Goal: Obtain resource: Download file/media

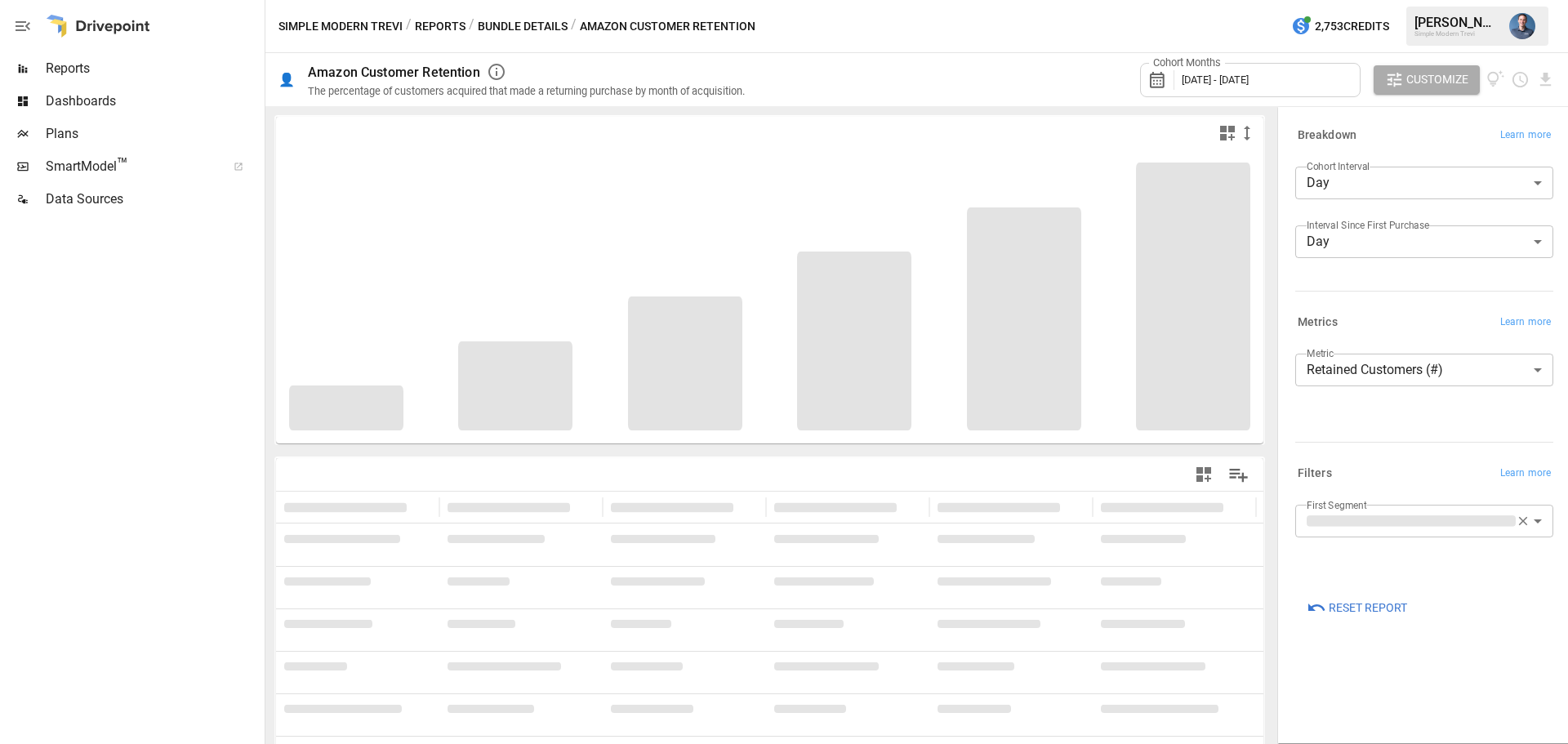
click at [1536, 591] on div "Reset Report" at bounding box center [1421, 604] width 265 height 36
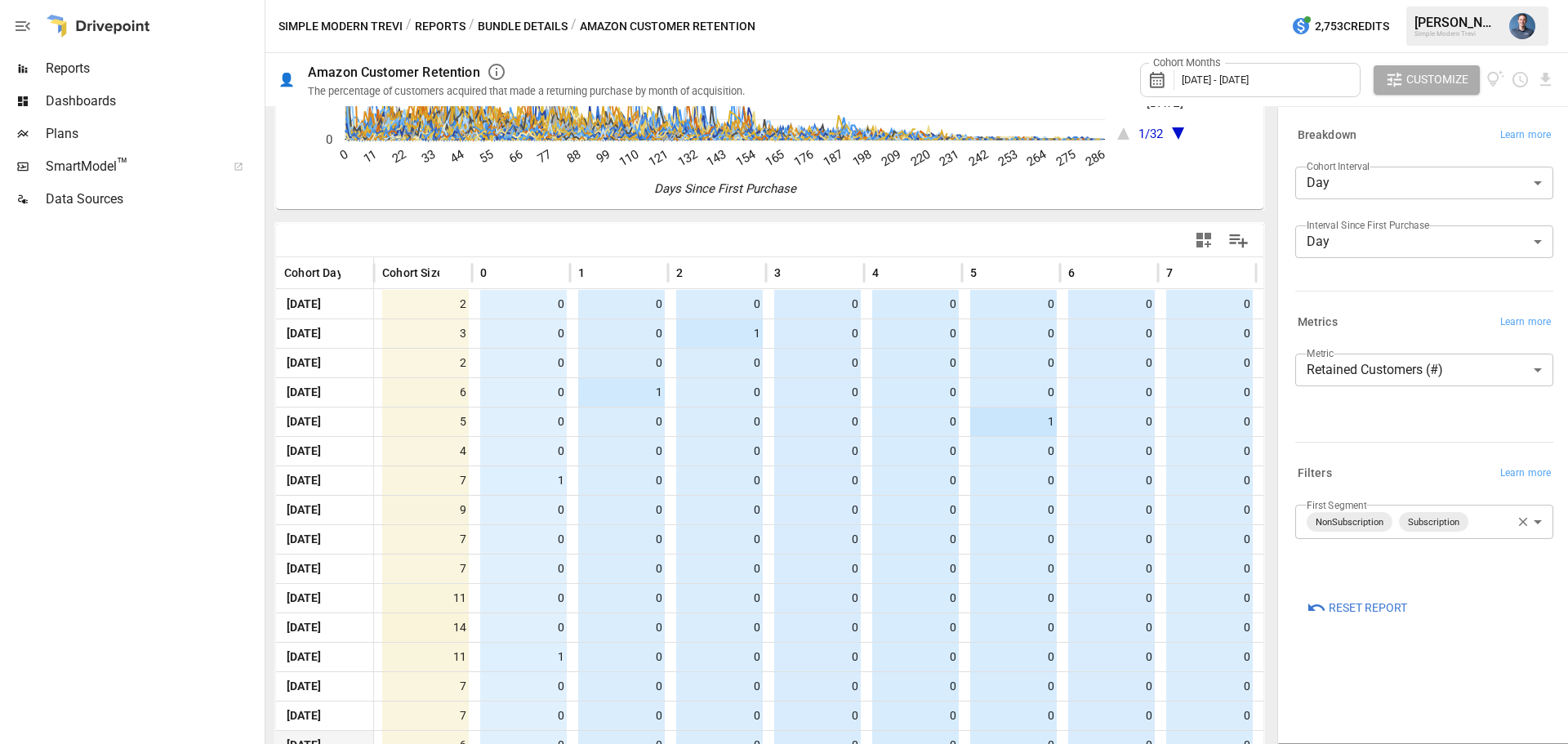
scroll to position [327, 0]
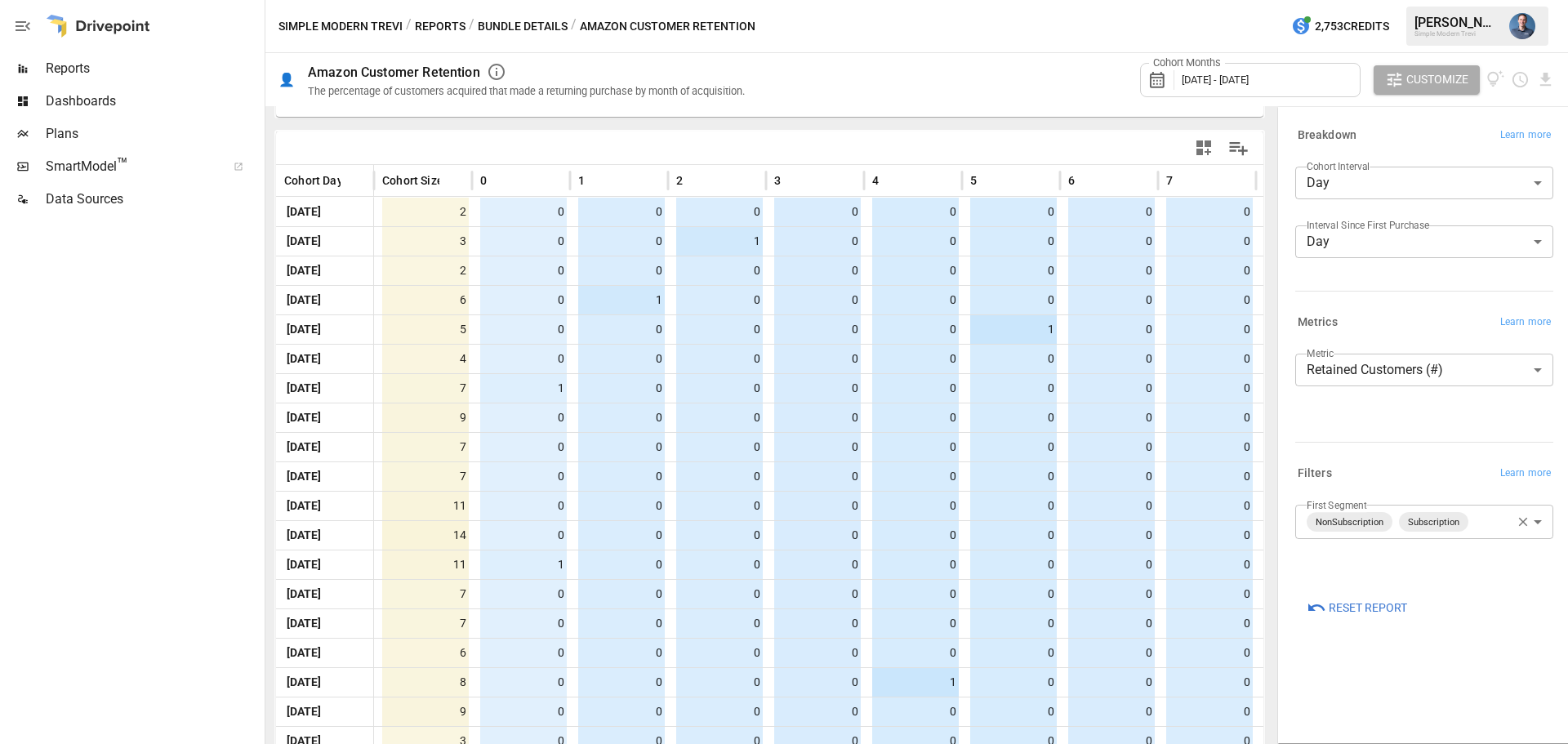
click at [1390, 0] on body "Reports Dashboards Plans SmartModel ™ Data Sources Simple Modern Trevi / Report…" at bounding box center [784, 0] width 1568 height 0
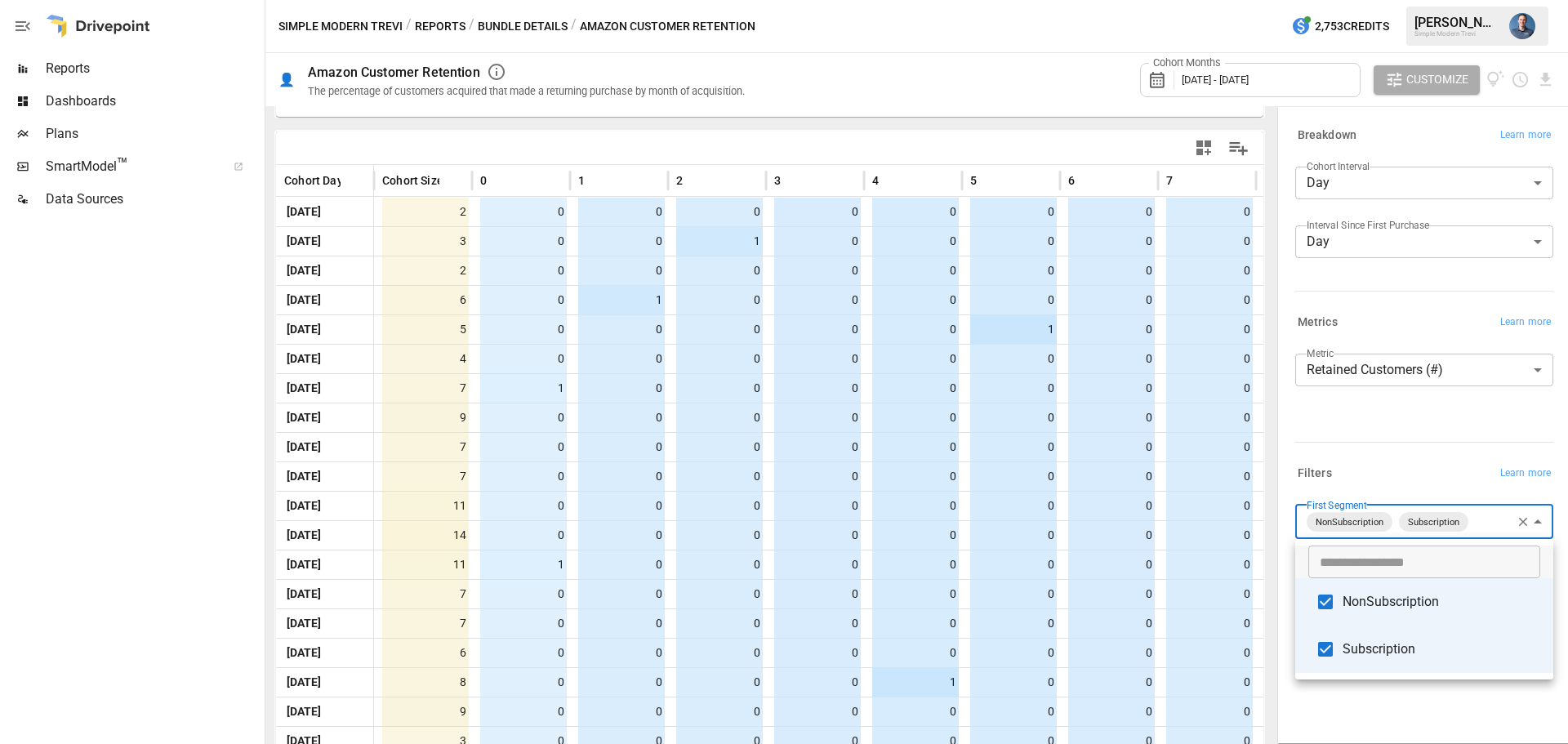
click at [1369, 658] on span "Subscription" at bounding box center [1442, 649] width 198 height 20
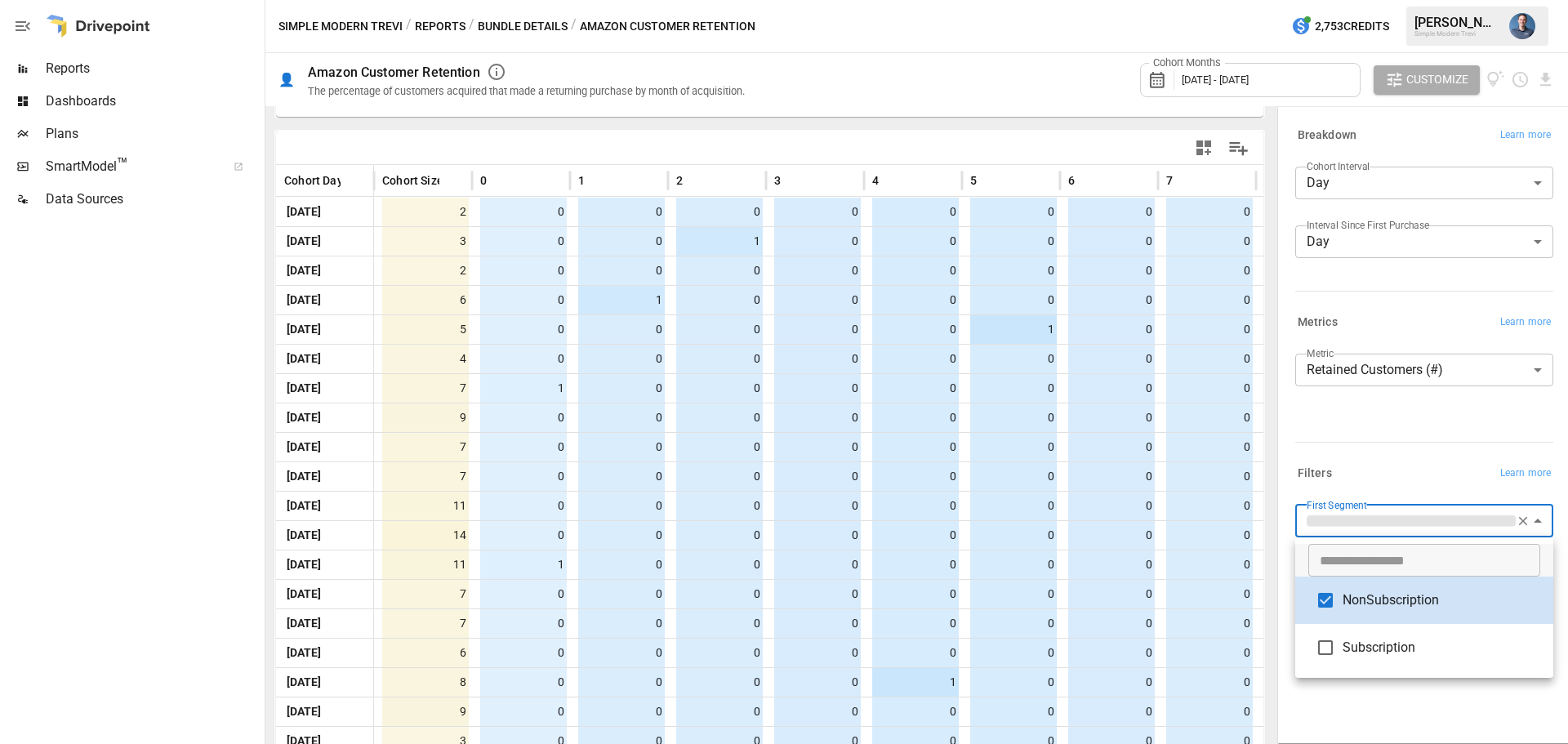
type input "**********"
click at [1381, 703] on div at bounding box center [784, 372] width 1568 height 744
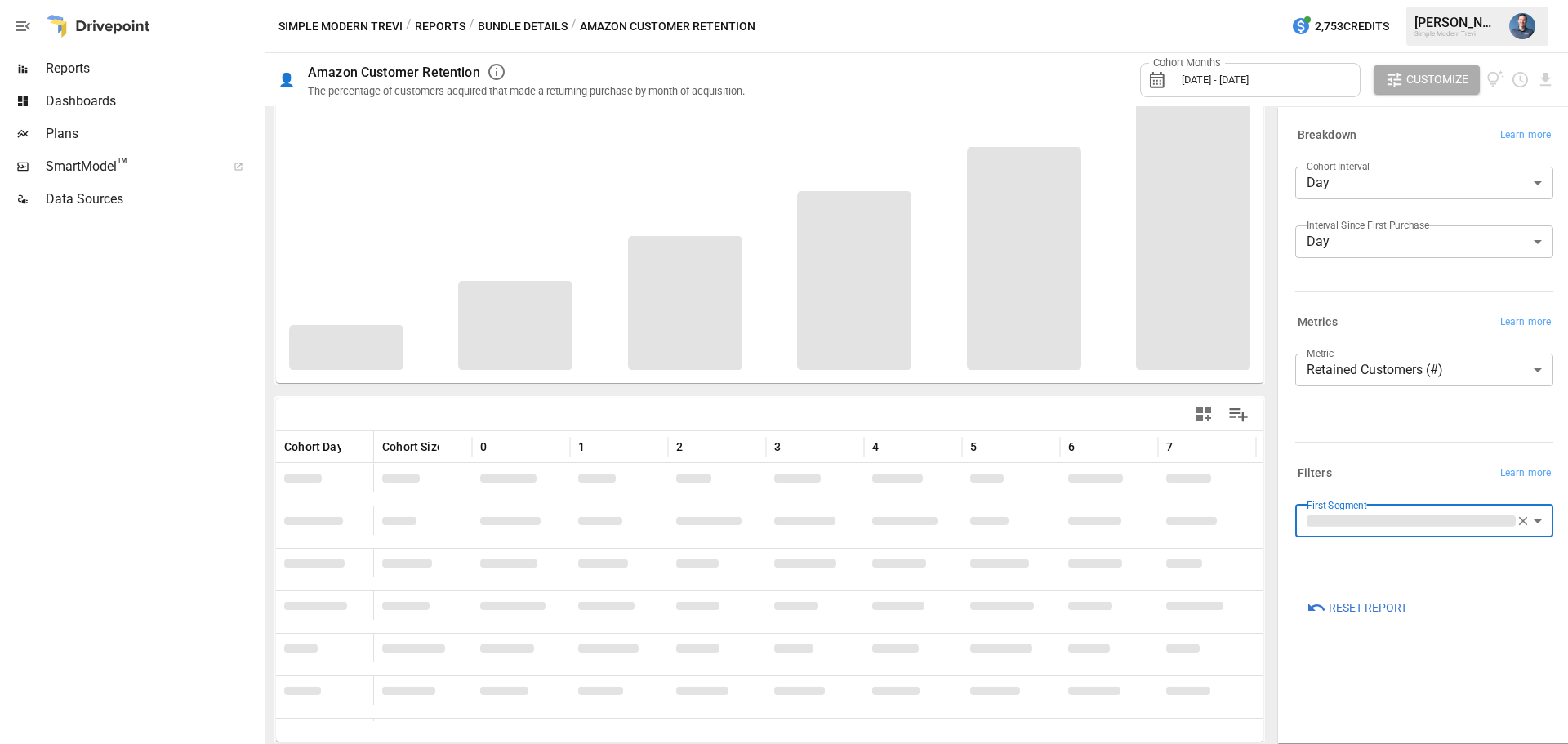
scroll to position [60, 0]
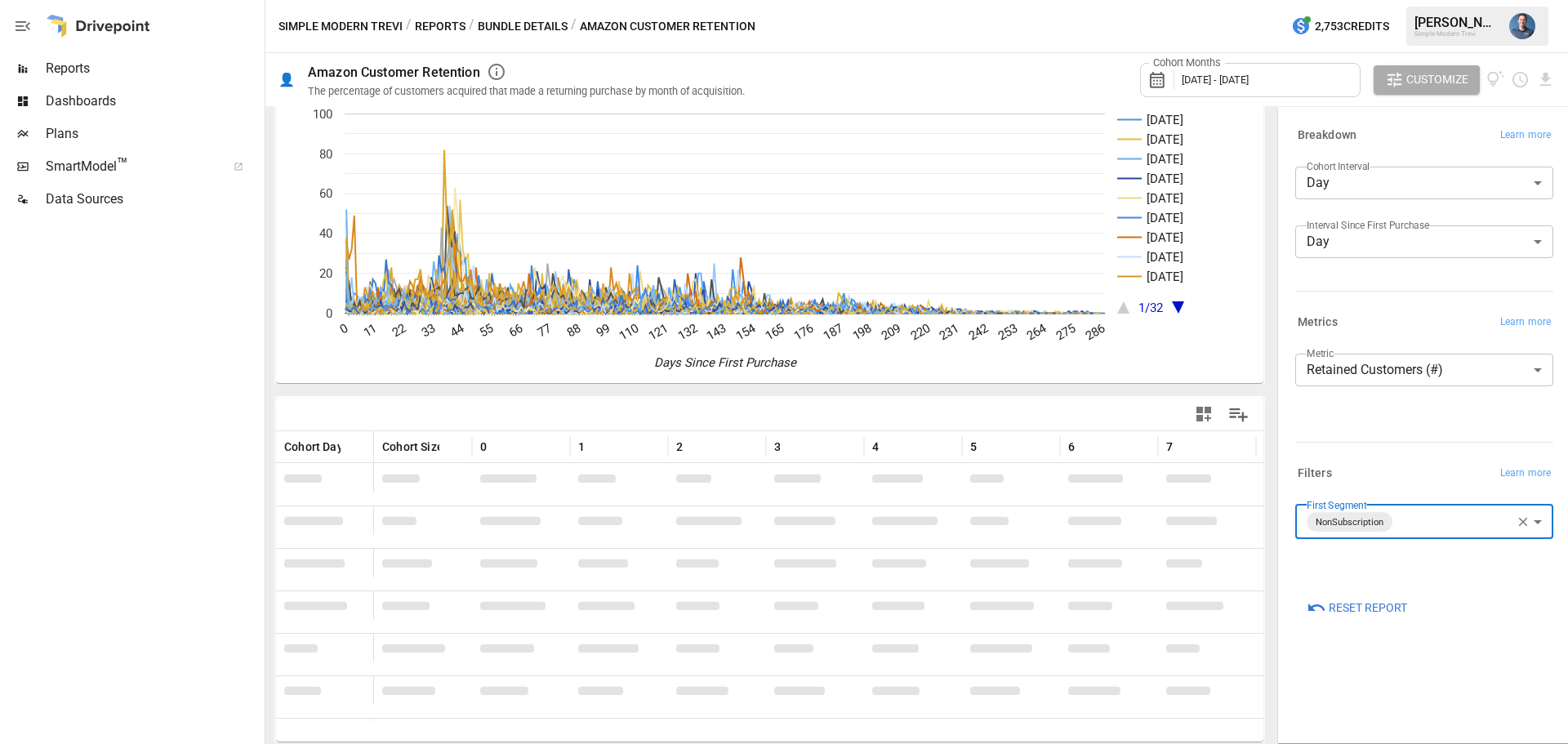
click at [1543, 113] on div "**********" at bounding box center [1421, 376] width 290 height 543
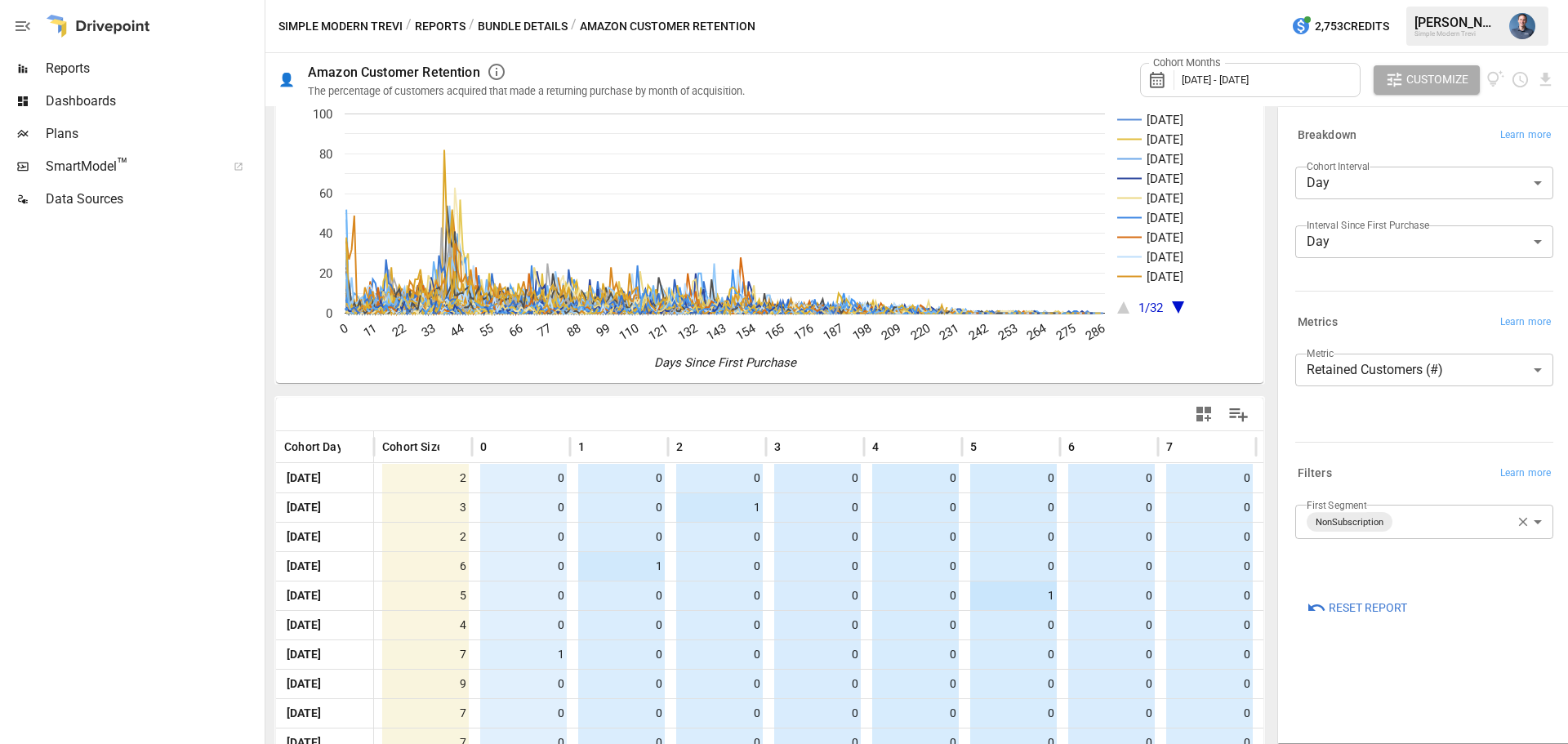
scroll to position [327, 0]
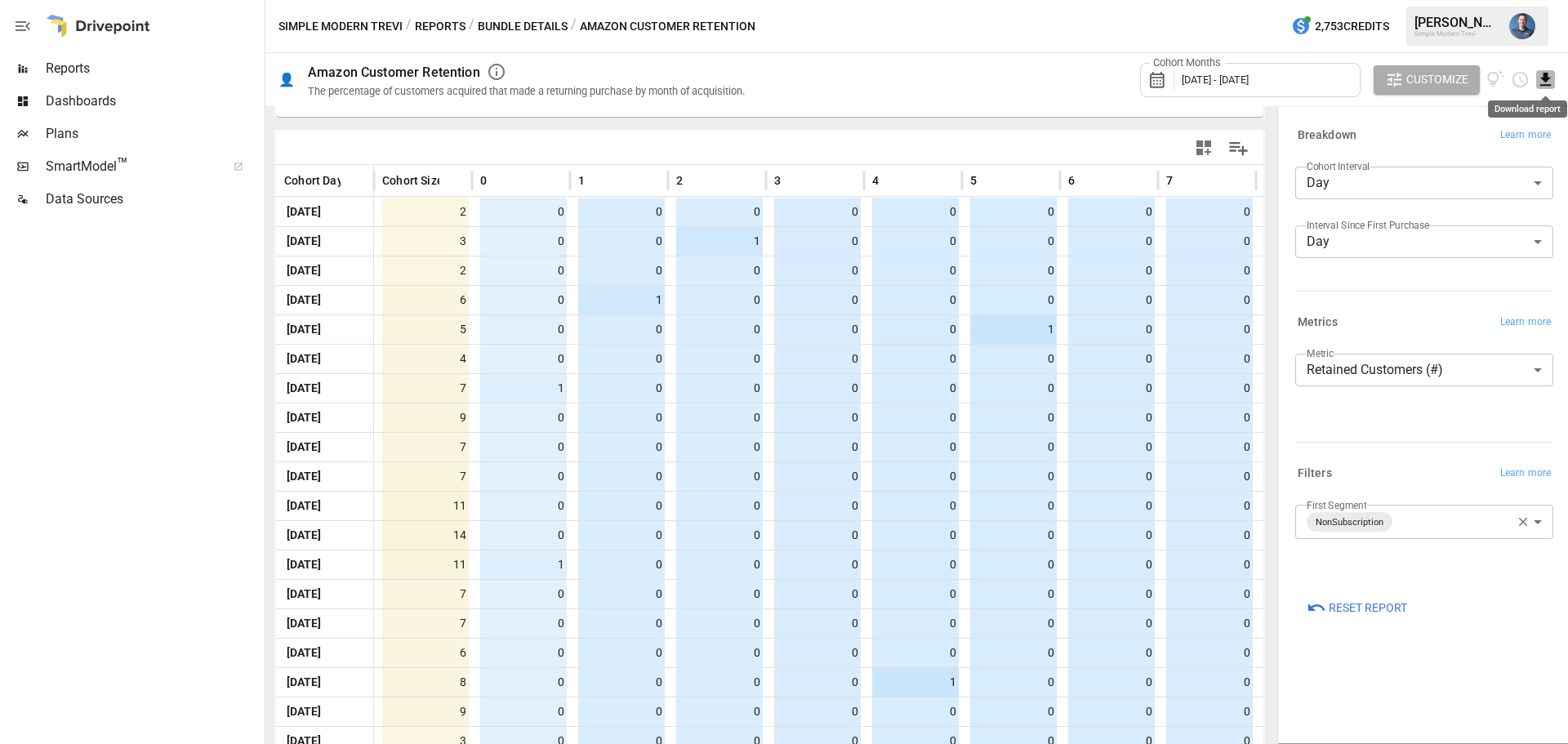
click at [1548, 78] on icon "Download report" at bounding box center [1545, 79] width 11 height 13
click at [1507, 142] on li "Download as CSV" at bounding box center [1490, 144] width 129 height 33
drag, startPoint x: 1401, startPoint y: 503, endPoint x: 1415, endPoint y: 525, distance: 26.1
click at [1401, 504] on div "**********" at bounding box center [1421, 541] width 265 height 88
click at [1415, 0] on body "Reports Dashboards Plans SmartModel ™ Data Sources Simple Modern Trevi / Report…" at bounding box center [784, 0] width 1568 height 0
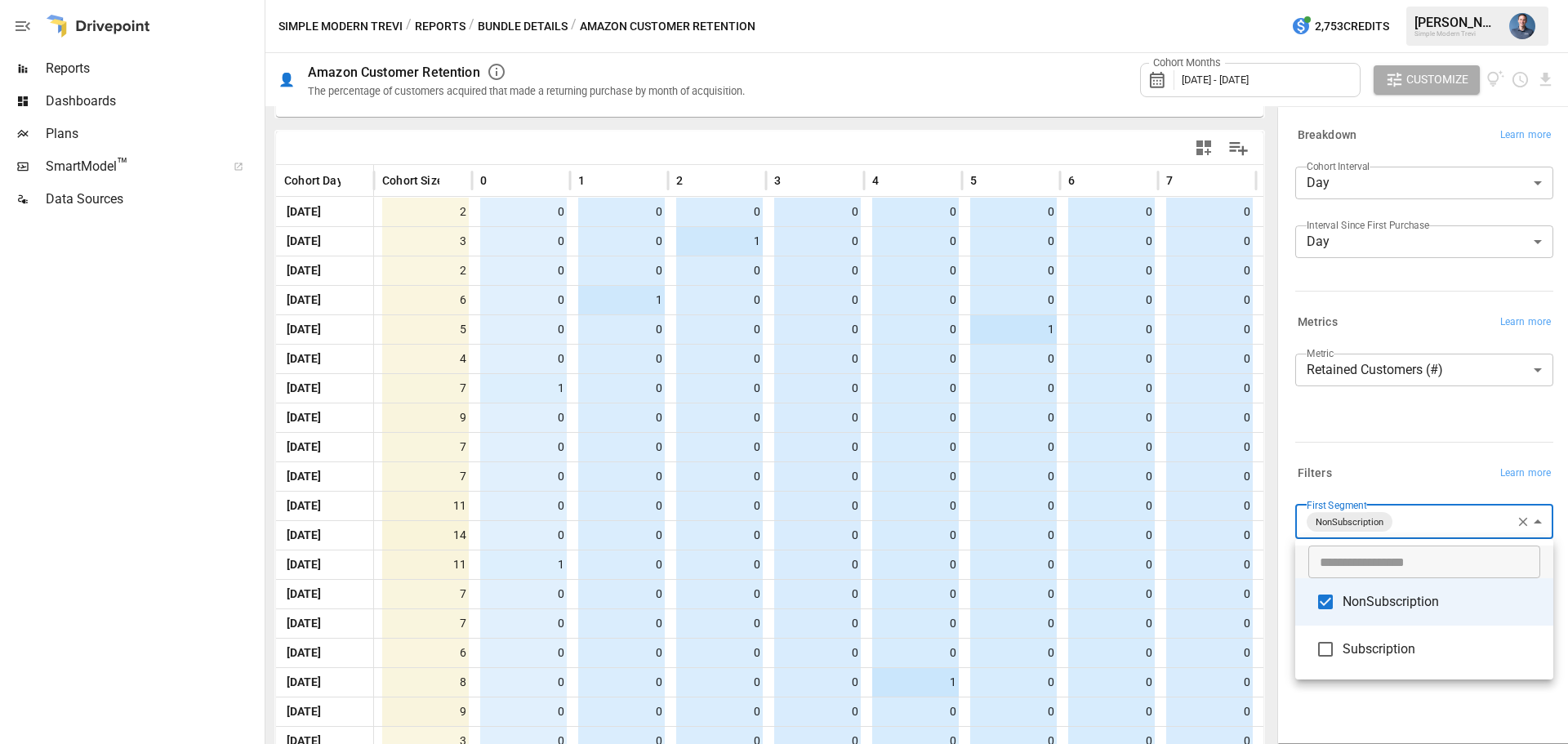
click at [1401, 604] on span "NonSubscription" at bounding box center [1442, 602] width 198 height 20
click at [1401, 648] on span "Subscription" at bounding box center [1442, 648] width 198 height 20
type input "**********"
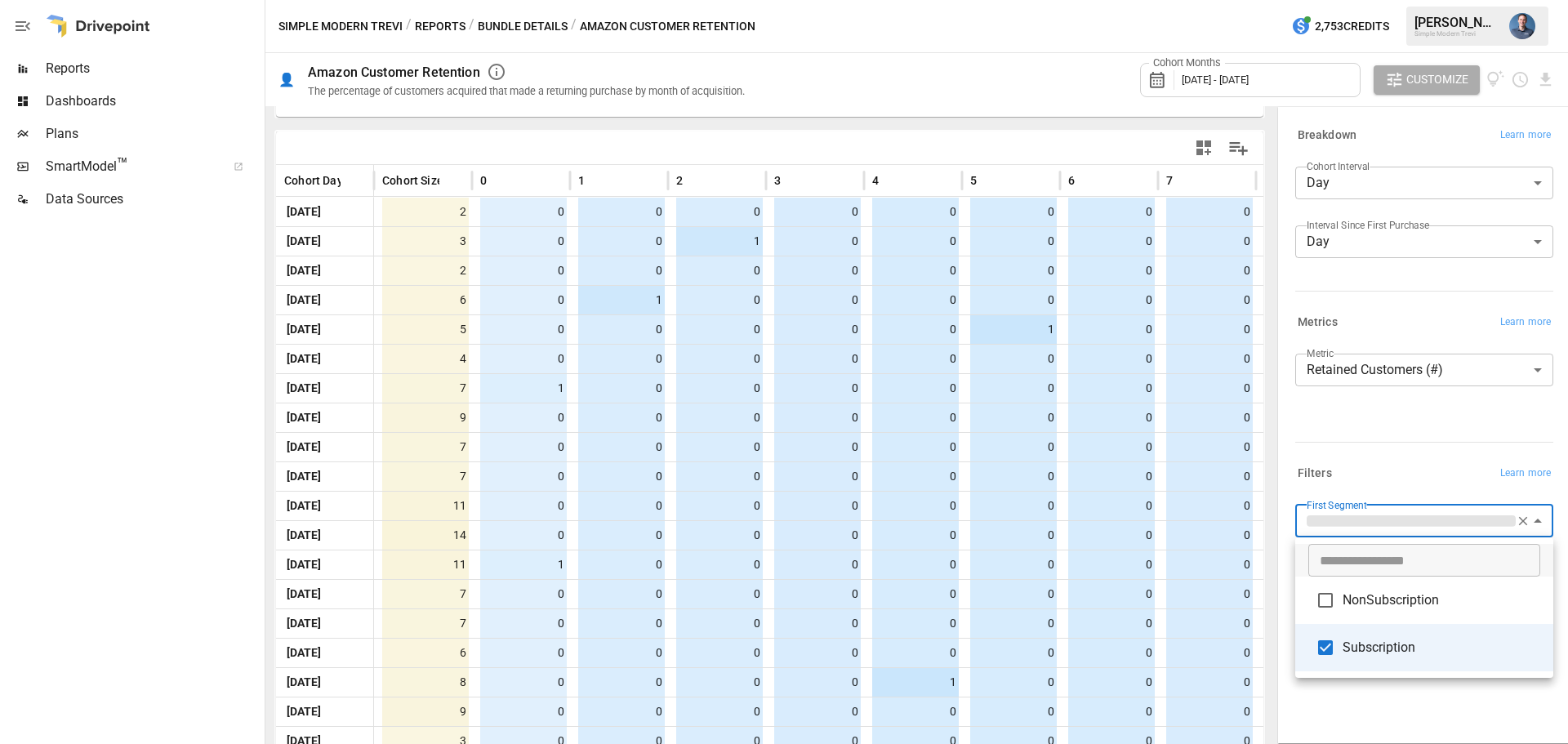
click at [1401, 706] on div at bounding box center [784, 372] width 1568 height 744
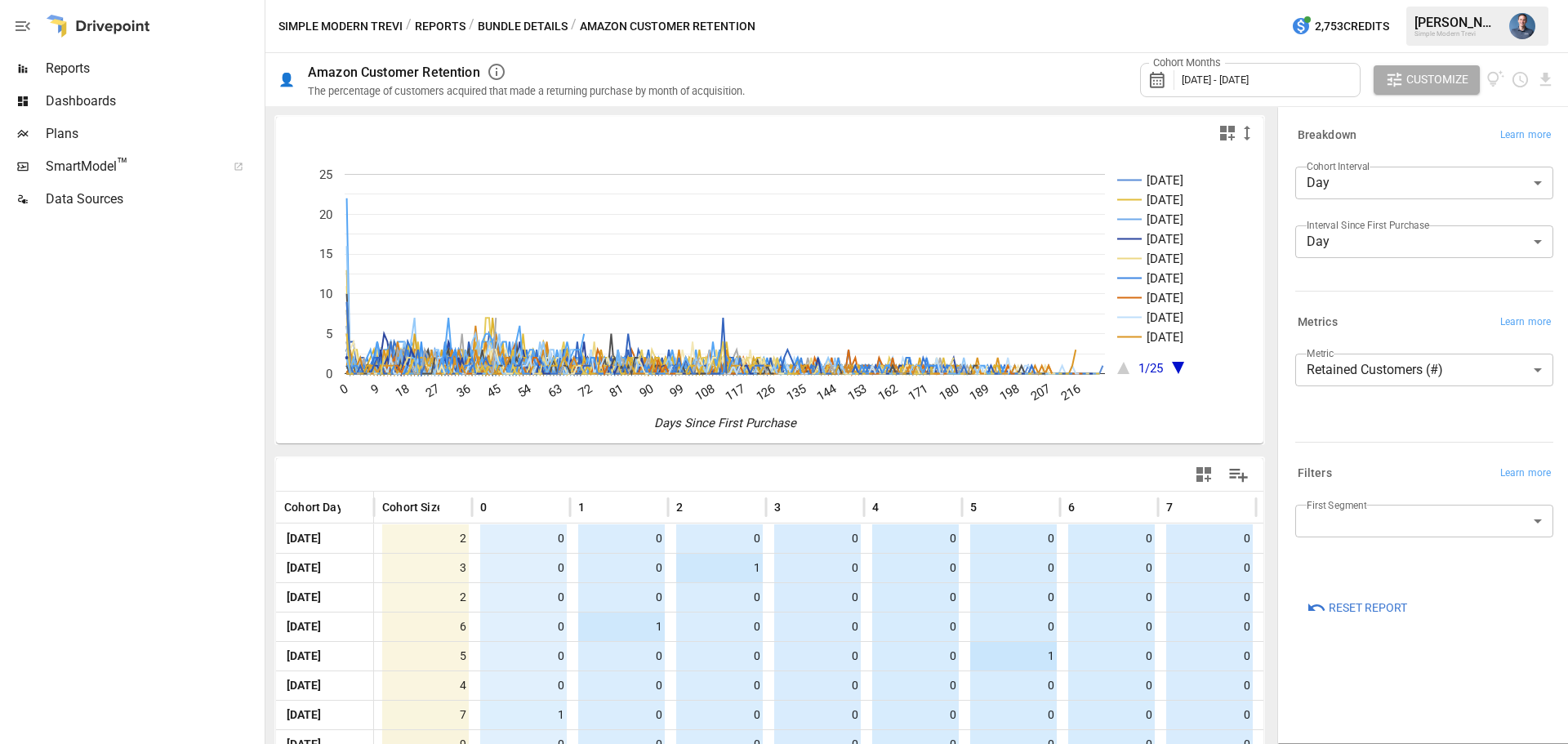
scroll to position [327, 0]
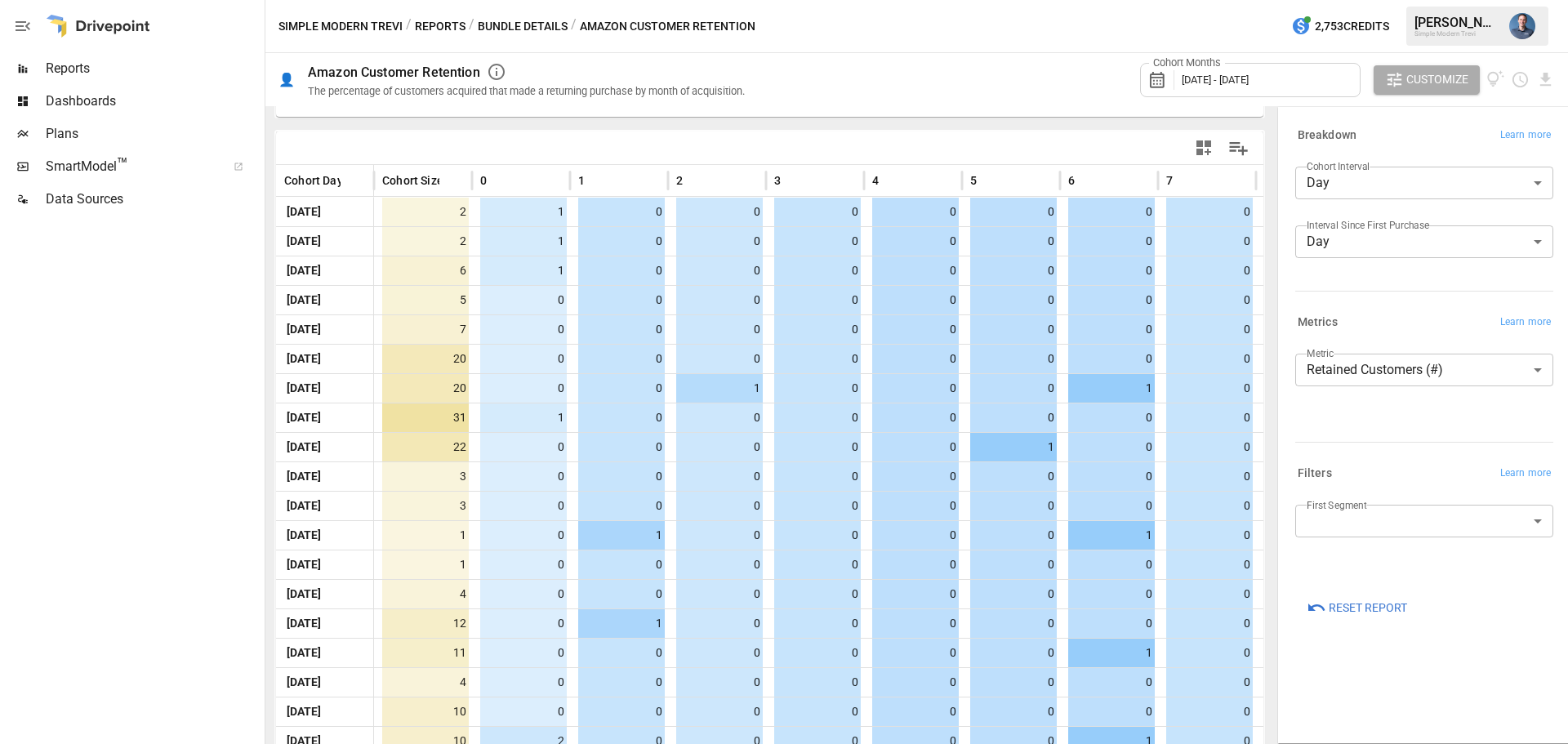
click at [1420, 0] on body "Reports Dashboards Plans SmartModel ™ Data Sources Simple Modern Trevi / Report…" at bounding box center [784, 0] width 1568 height 0
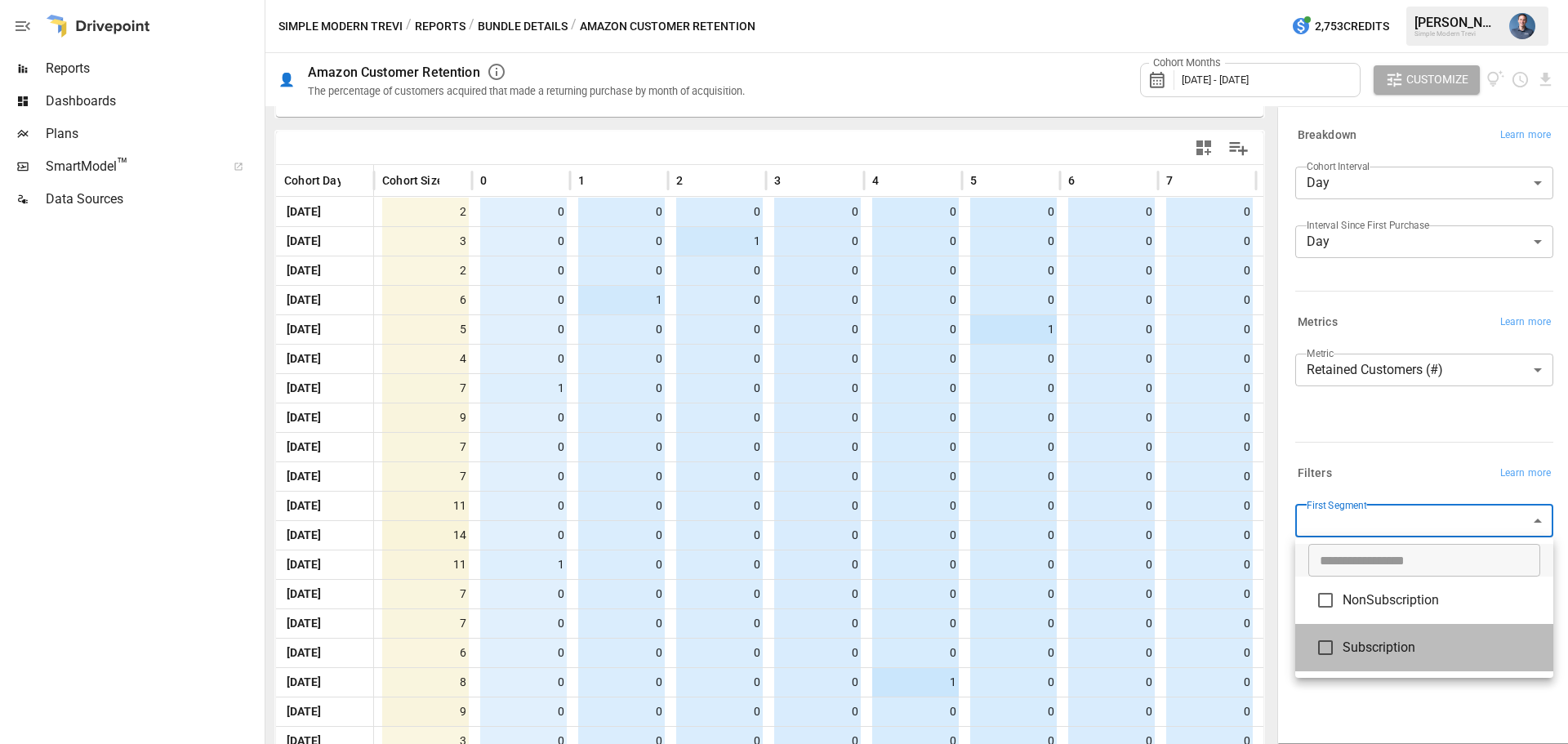
click at [1395, 653] on span "Subscription" at bounding box center [1442, 648] width 198 height 20
type input "**********"
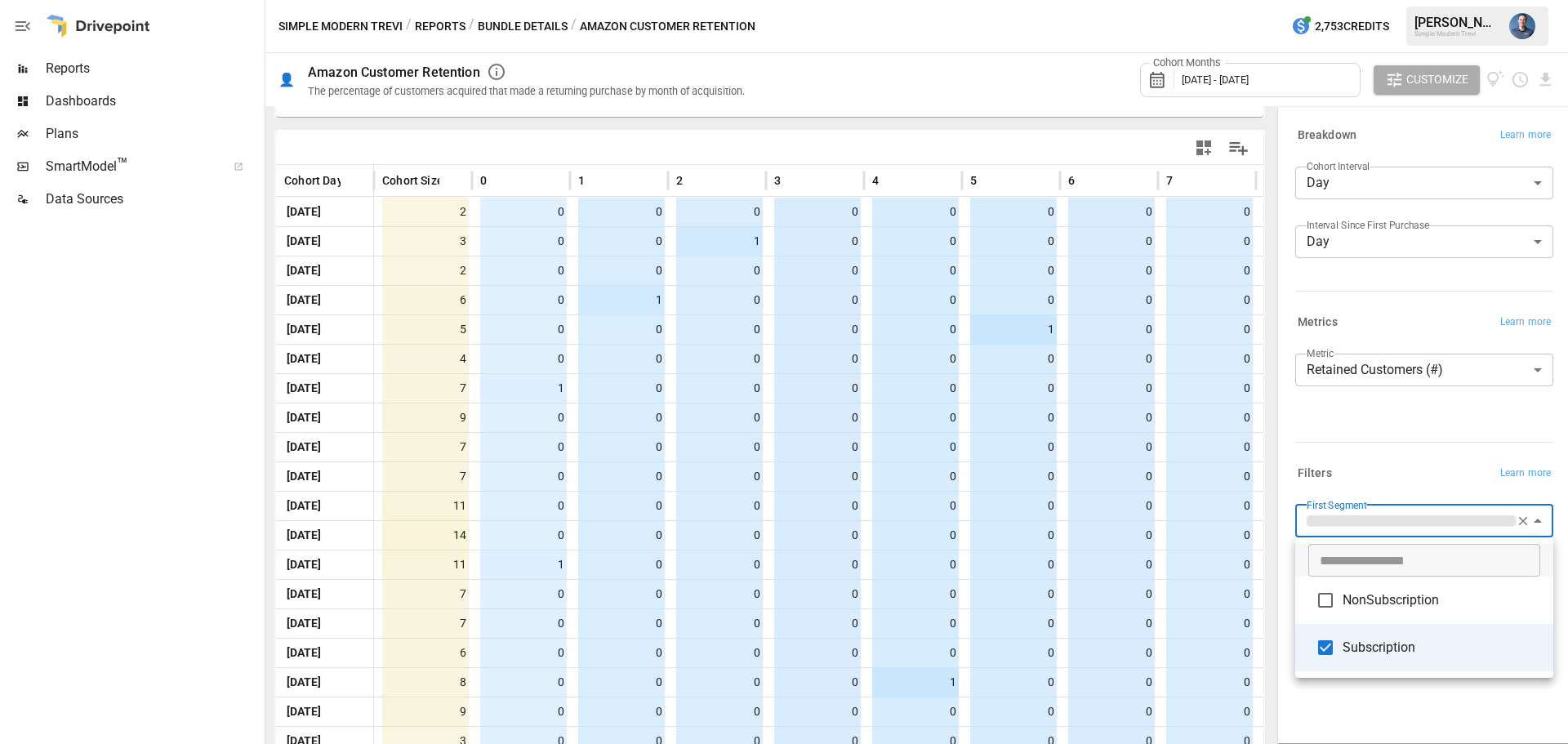
click at [1362, 712] on div at bounding box center [784, 372] width 1568 height 744
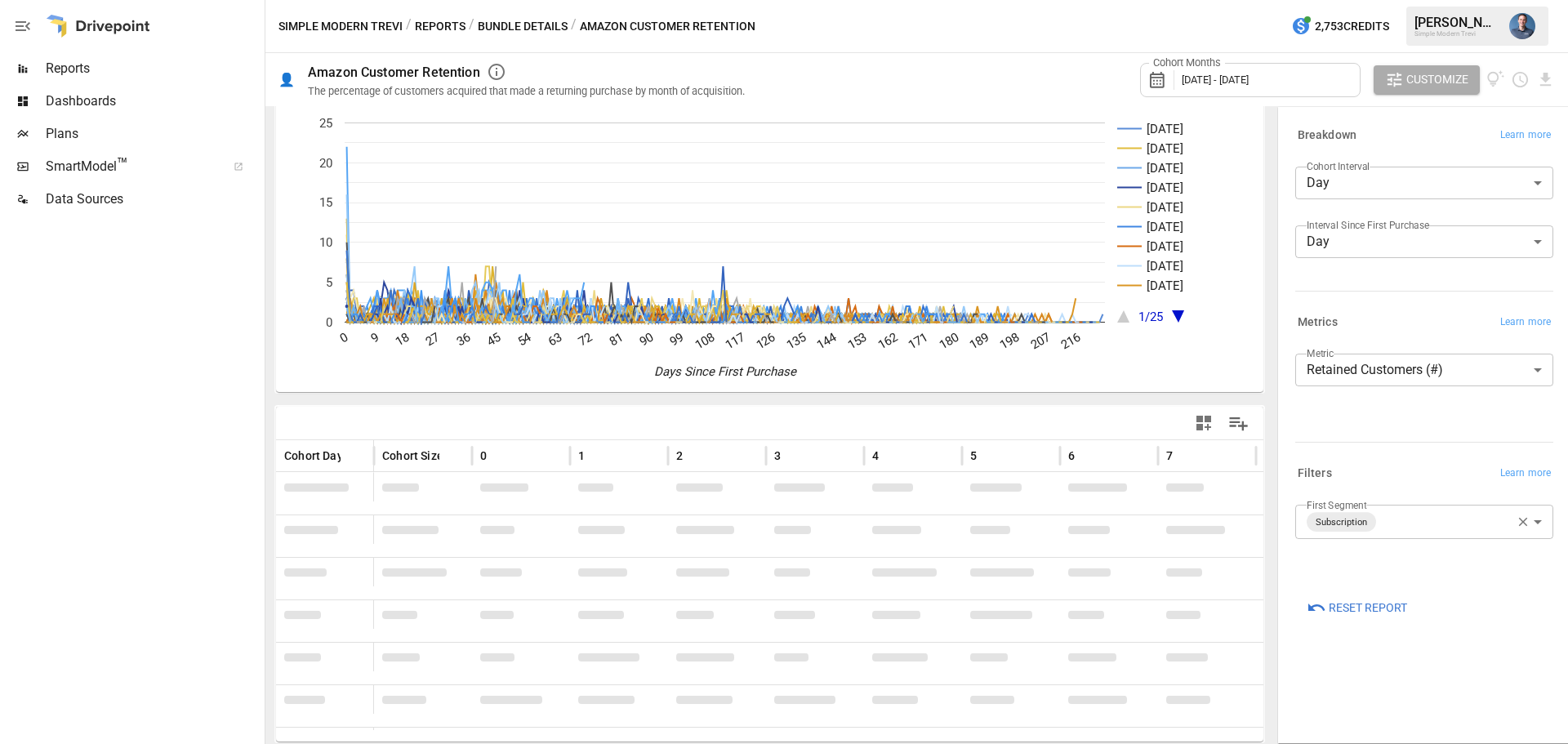
scroll to position [327, 0]
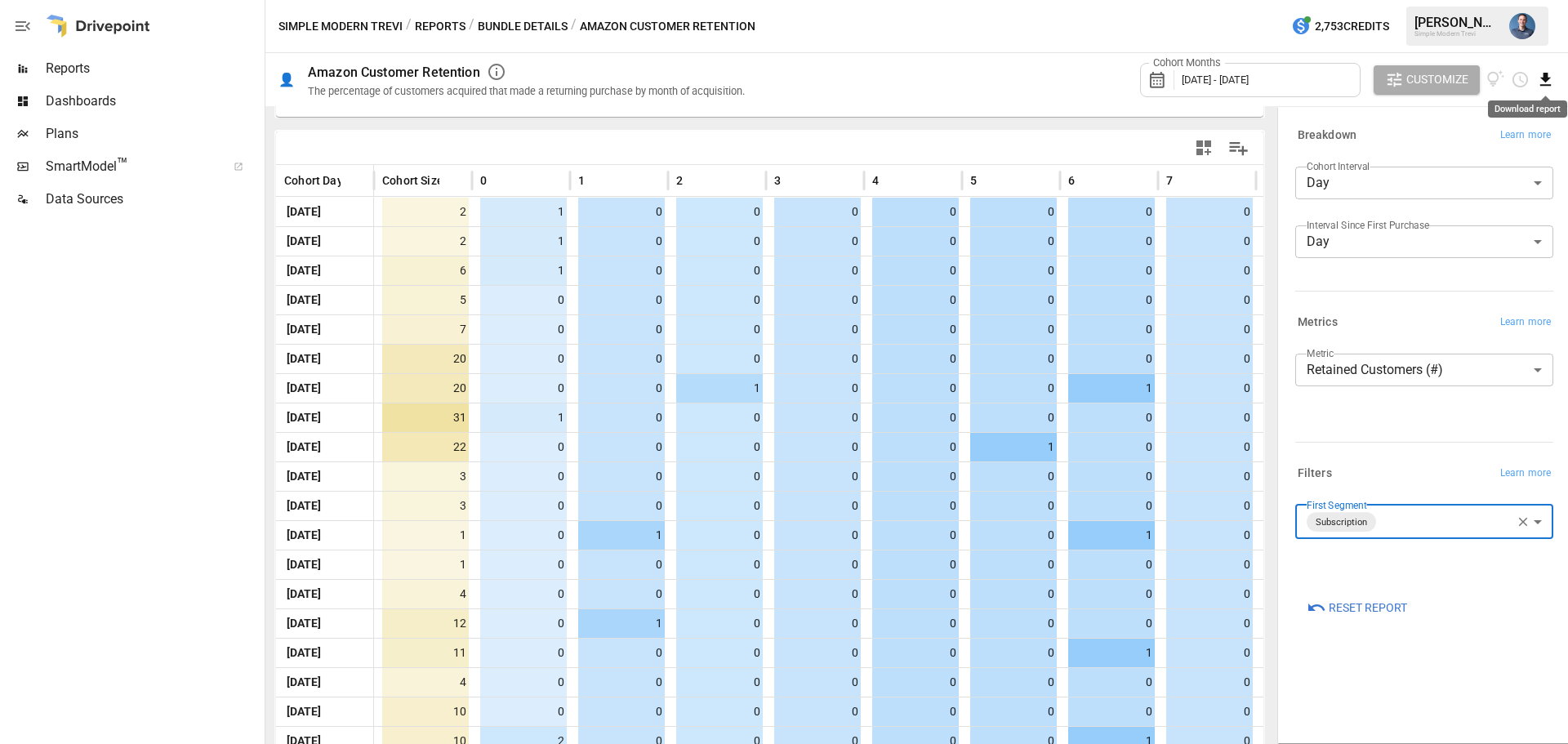
click at [1547, 81] on icon "Download report" at bounding box center [1545, 79] width 19 height 19
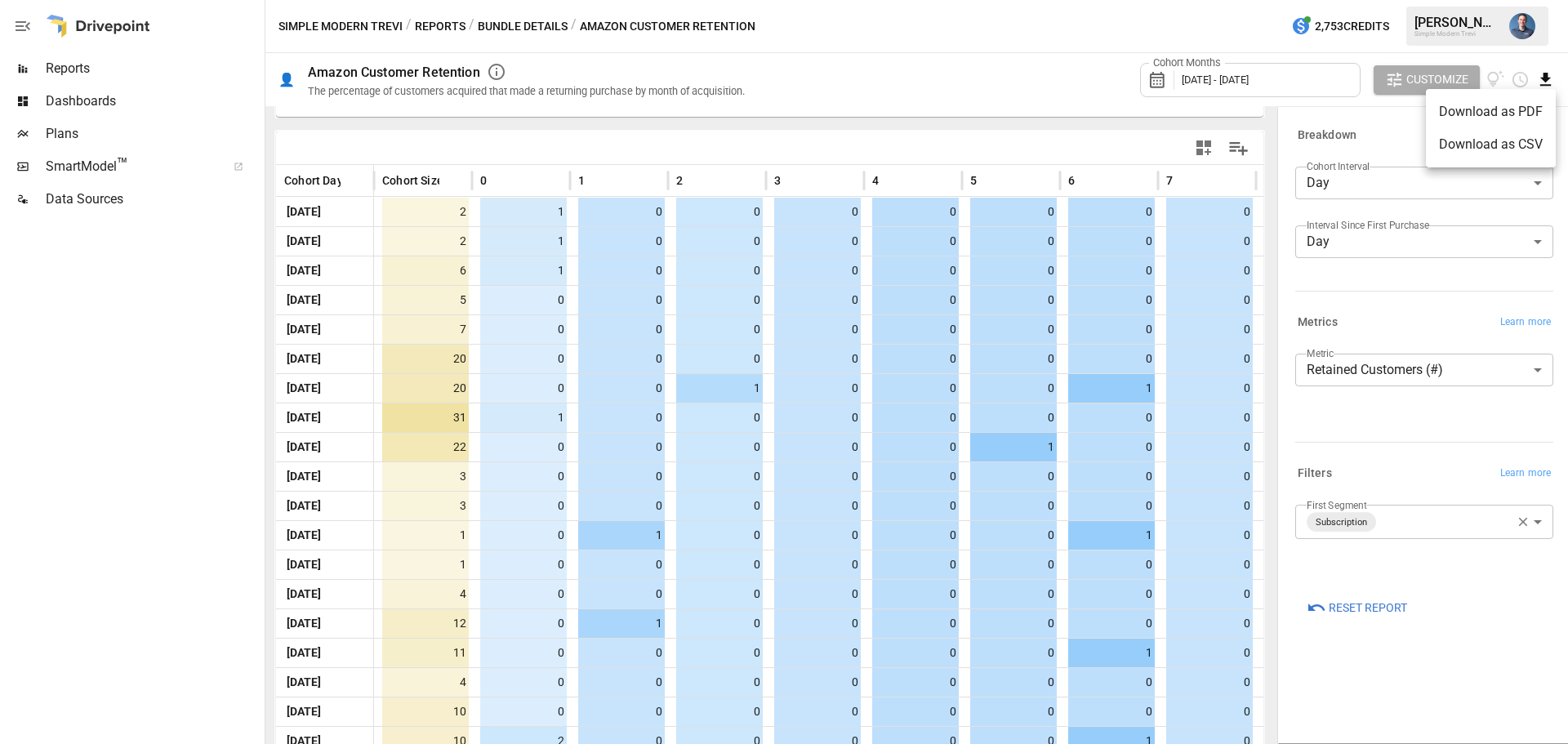
click at [1403, 130] on div at bounding box center [784, 372] width 1568 height 744
click at [1544, 74] on icon "Download report" at bounding box center [1545, 79] width 11 height 13
click at [1505, 142] on li "Download as CSV" at bounding box center [1490, 144] width 129 height 33
click at [84, 28] on div at bounding box center [98, 26] width 105 height 52
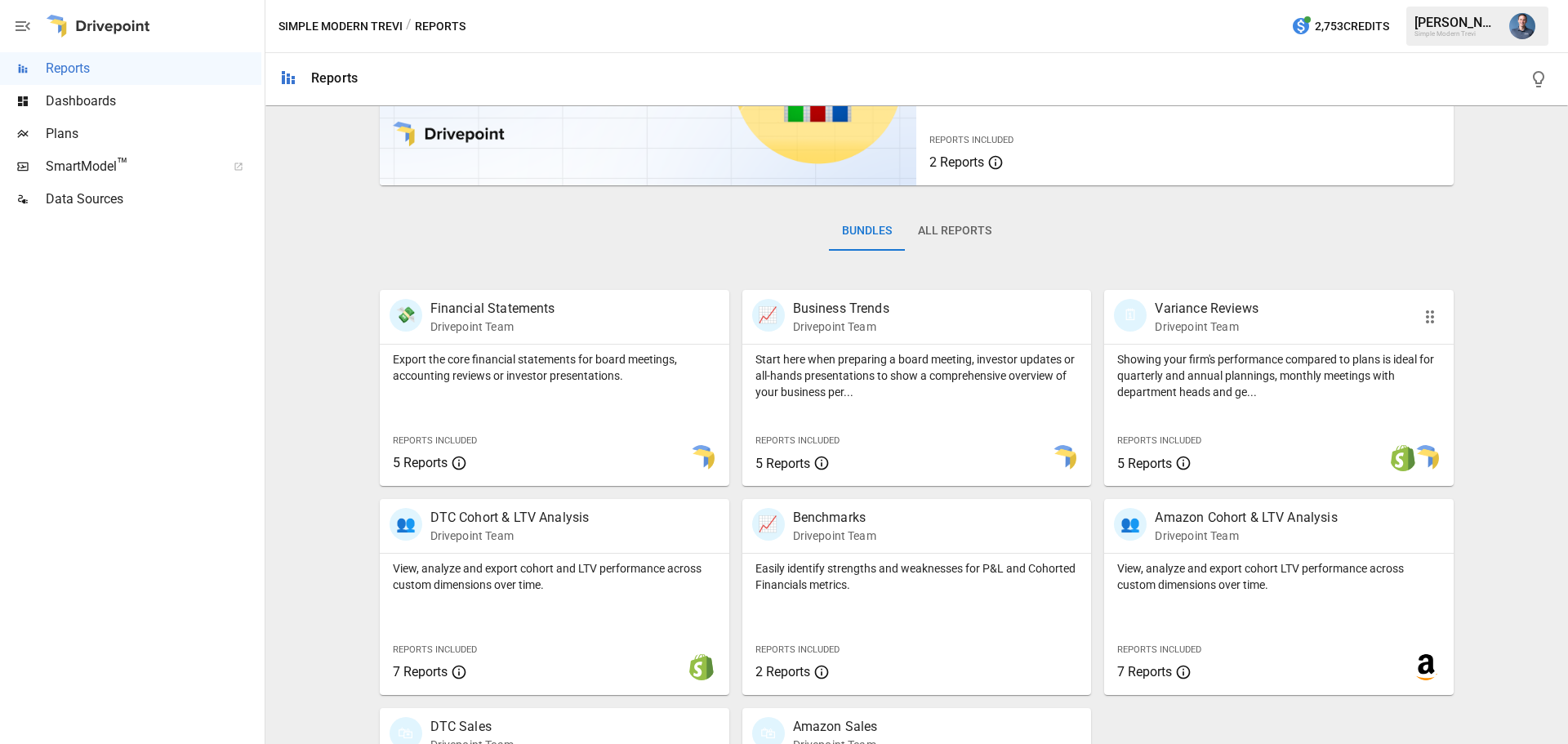
scroll to position [313, 0]
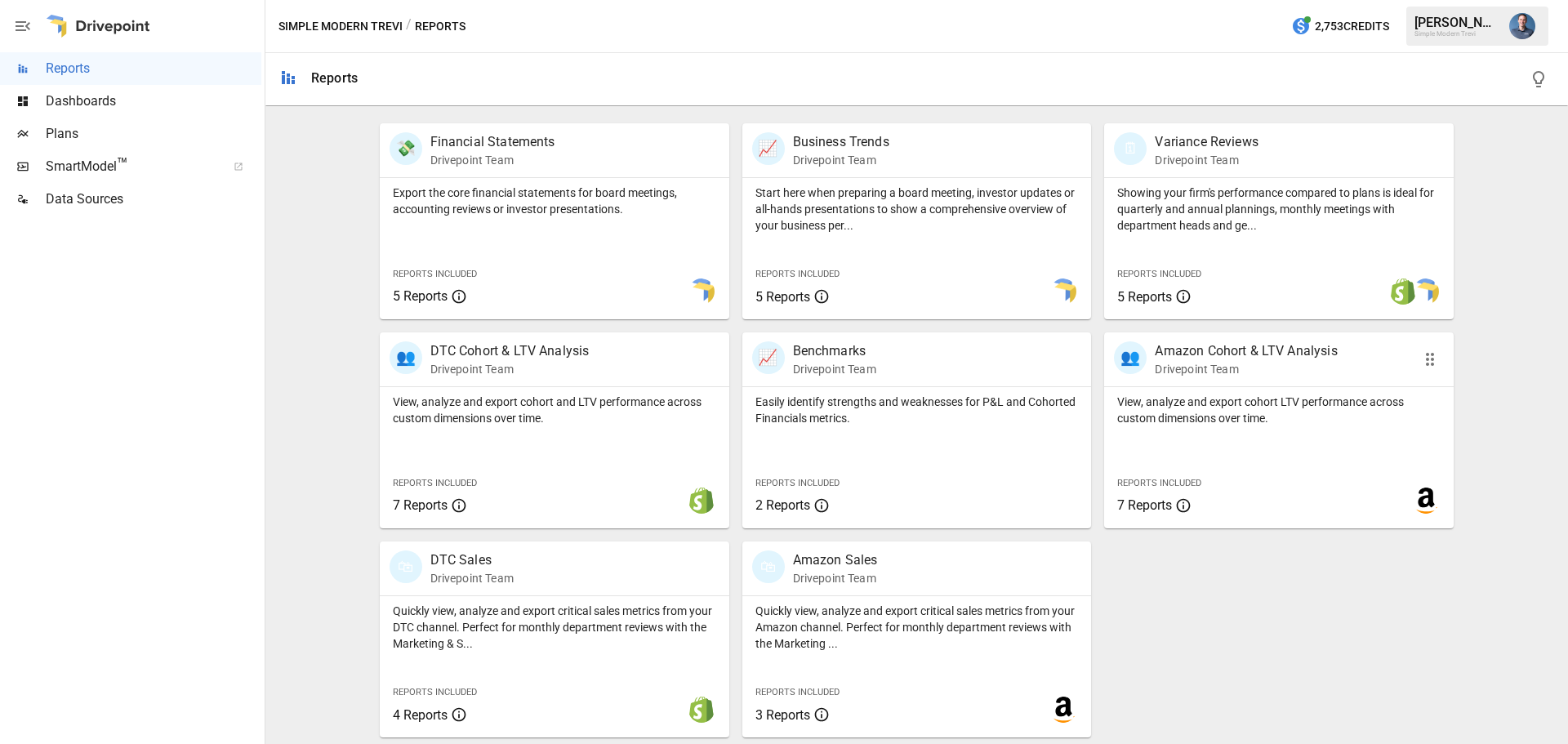
click at [1180, 403] on p "View, analyze and export cohort LTV performance across custom dimensions over t…" at bounding box center [1279, 409] width 323 height 33
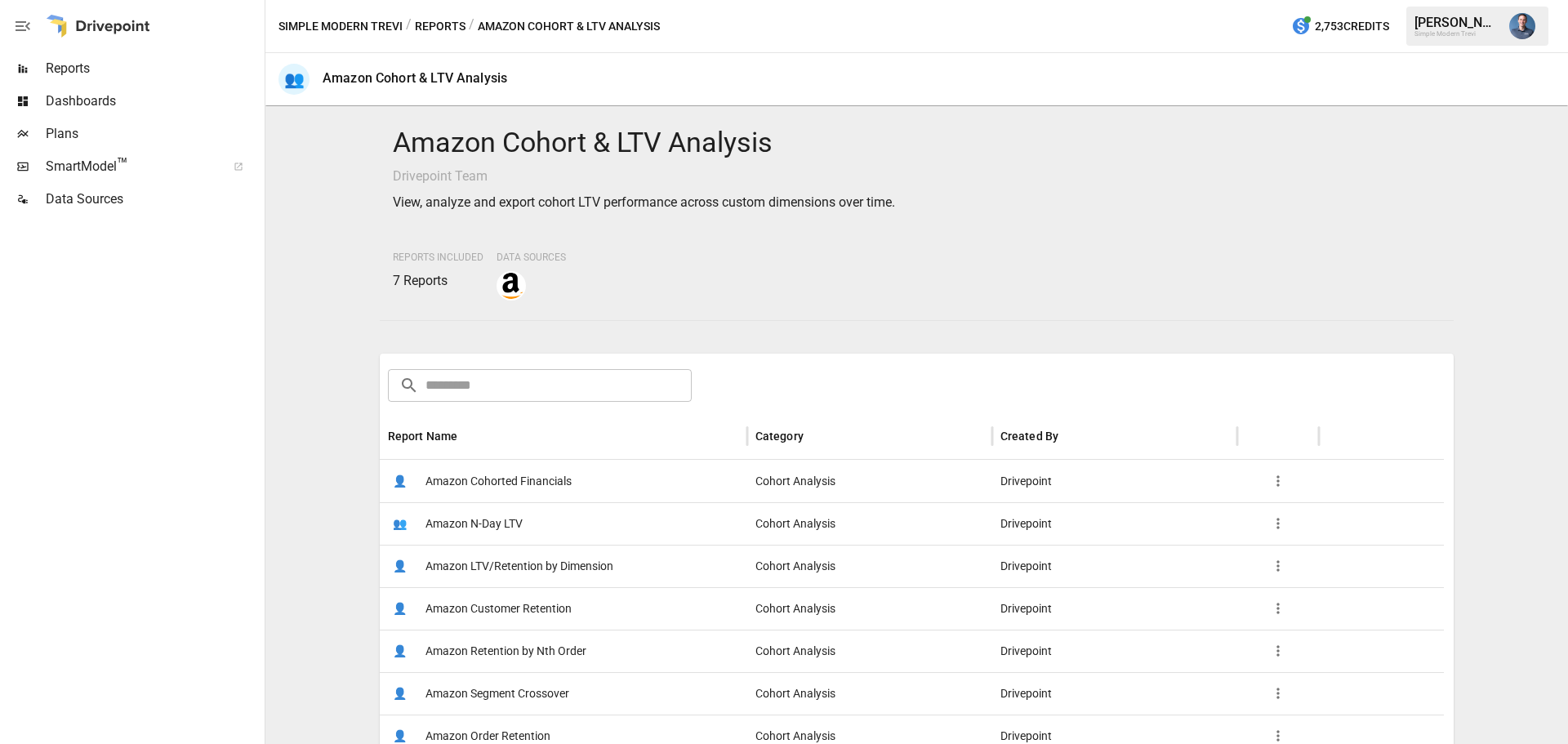
click at [585, 563] on span "Amazon LTV/Retention by Dimension" at bounding box center [520, 566] width 188 height 41
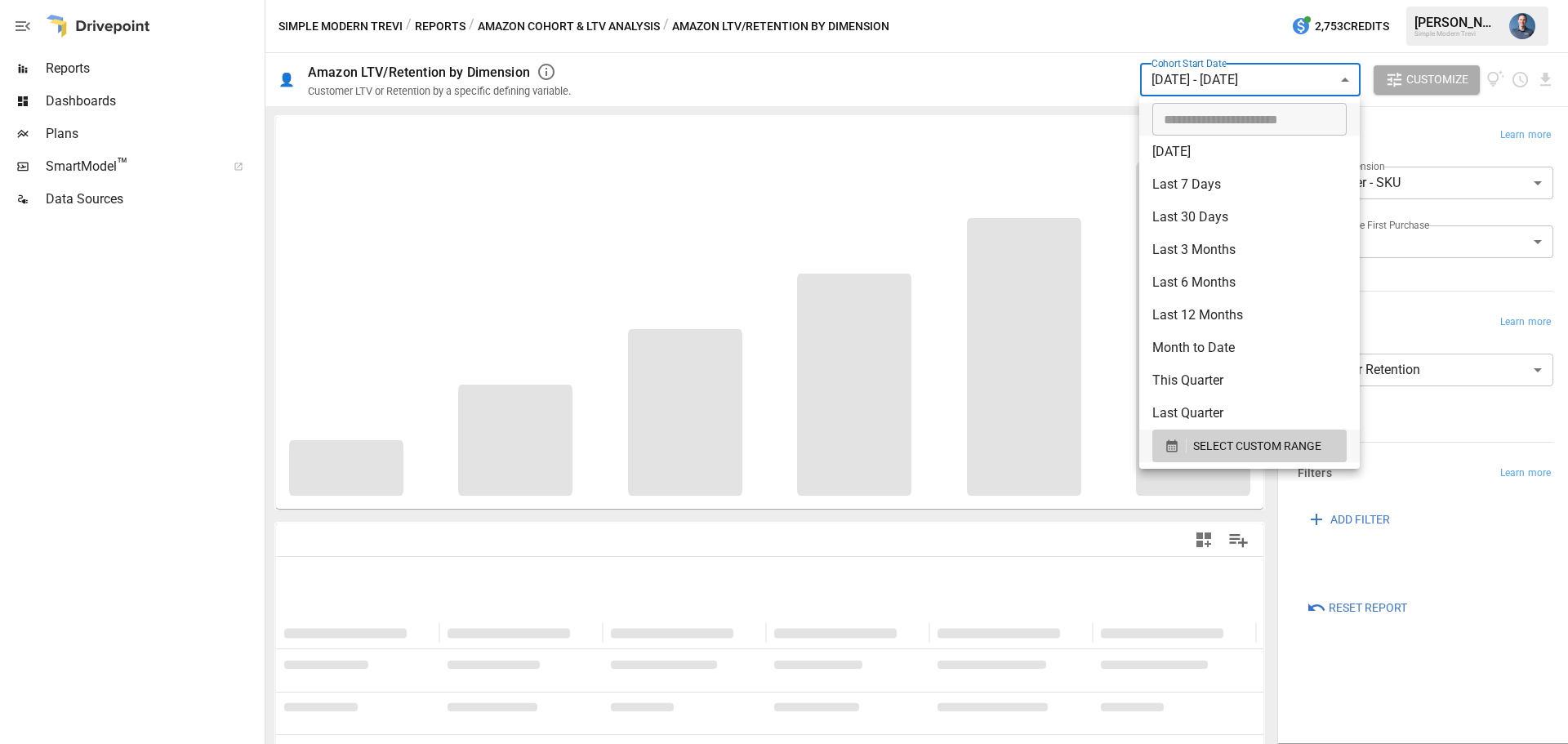
click at [1265, 0] on body "**********" at bounding box center [784, 0] width 1568 height 0
click at [1245, 444] on span "SELECT CUSTOM RANGE" at bounding box center [1258, 446] width 128 height 21
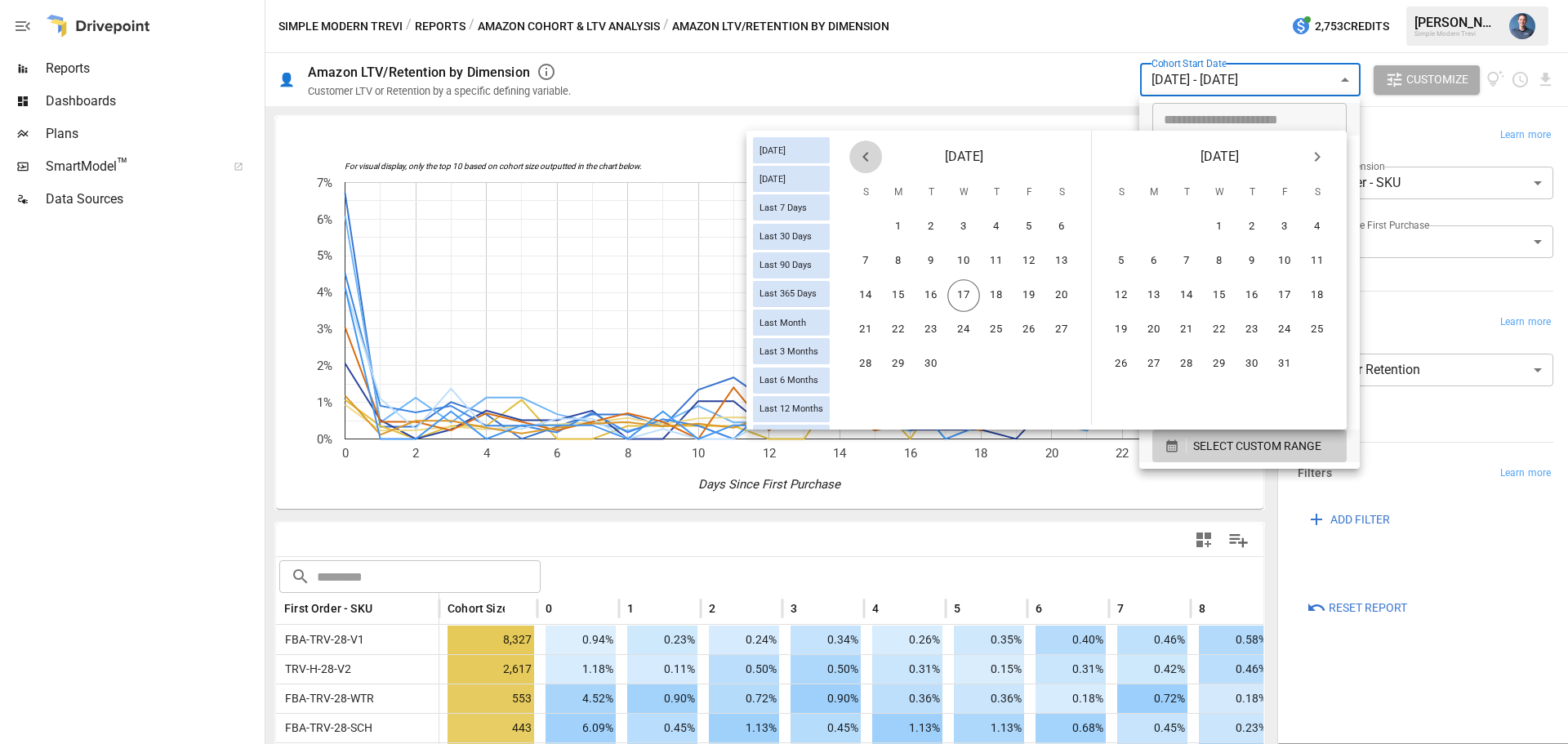
click at [867, 157] on icon "Previous month" at bounding box center [866, 157] width 20 height 20
click at [1066, 262] on button "12" at bounding box center [1061, 261] width 33 height 33
click at [1314, 298] on button "16" at bounding box center [1317, 295] width 33 height 33
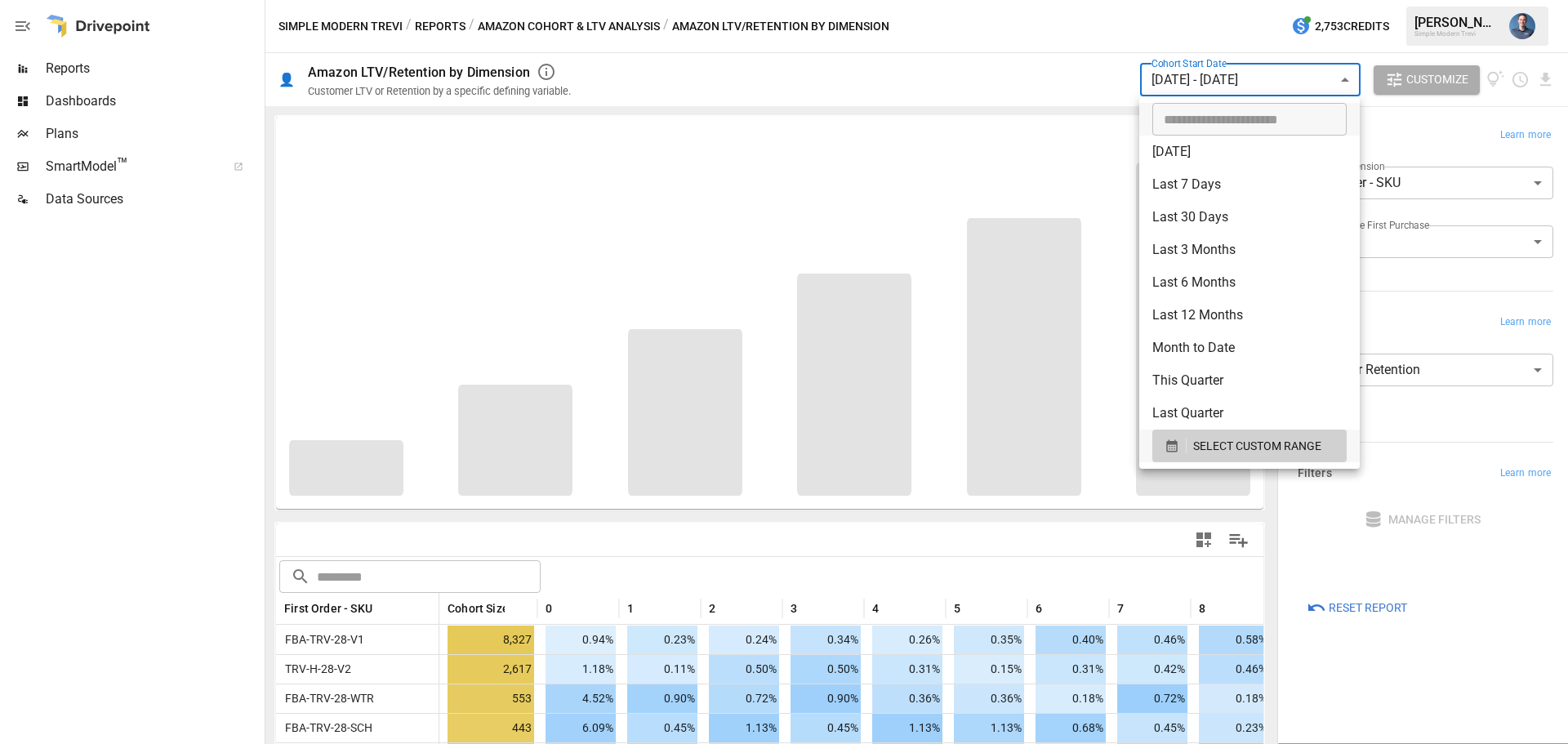
click at [1509, 634] on div at bounding box center [784, 372] width 1568 height 744
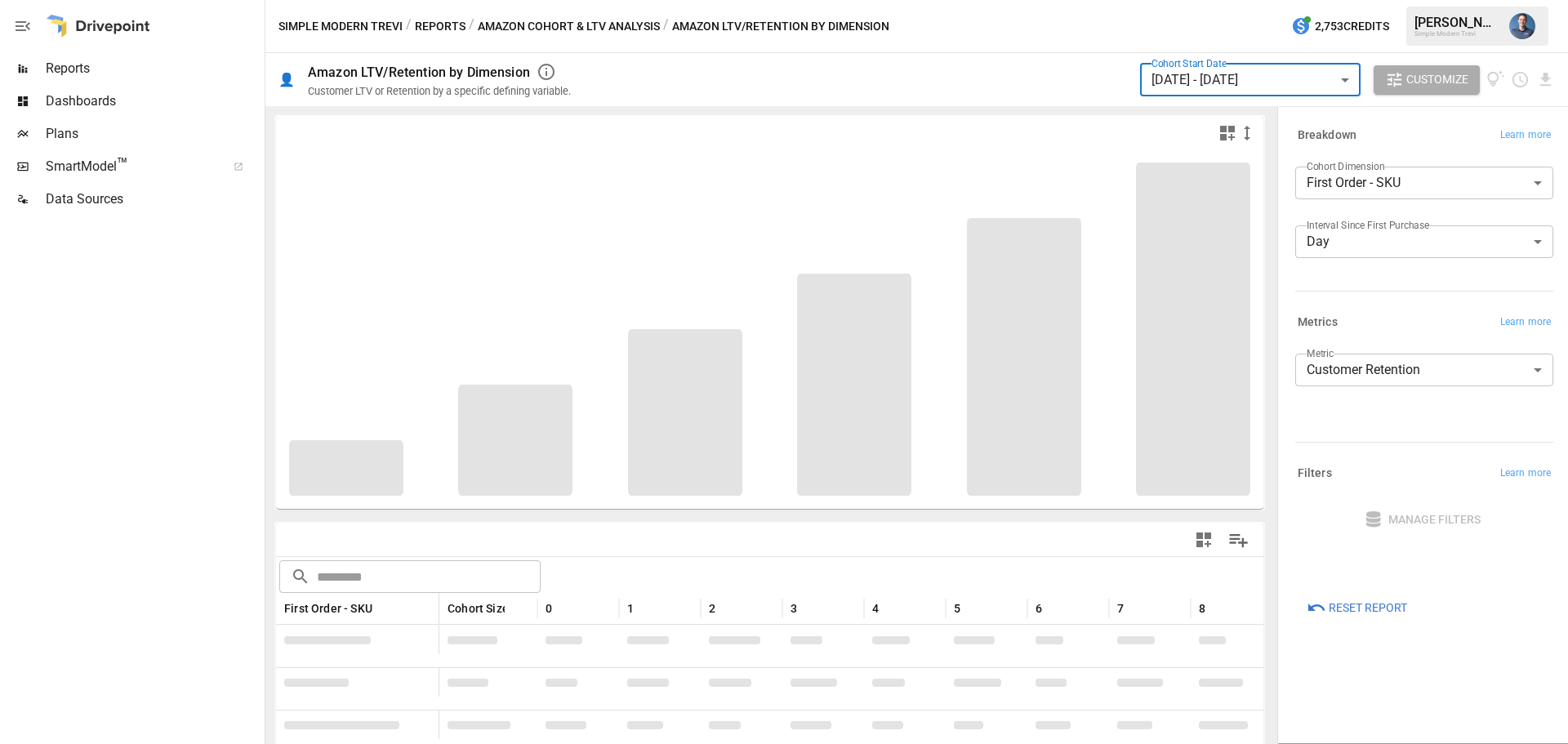
scroll to position [125, 0]
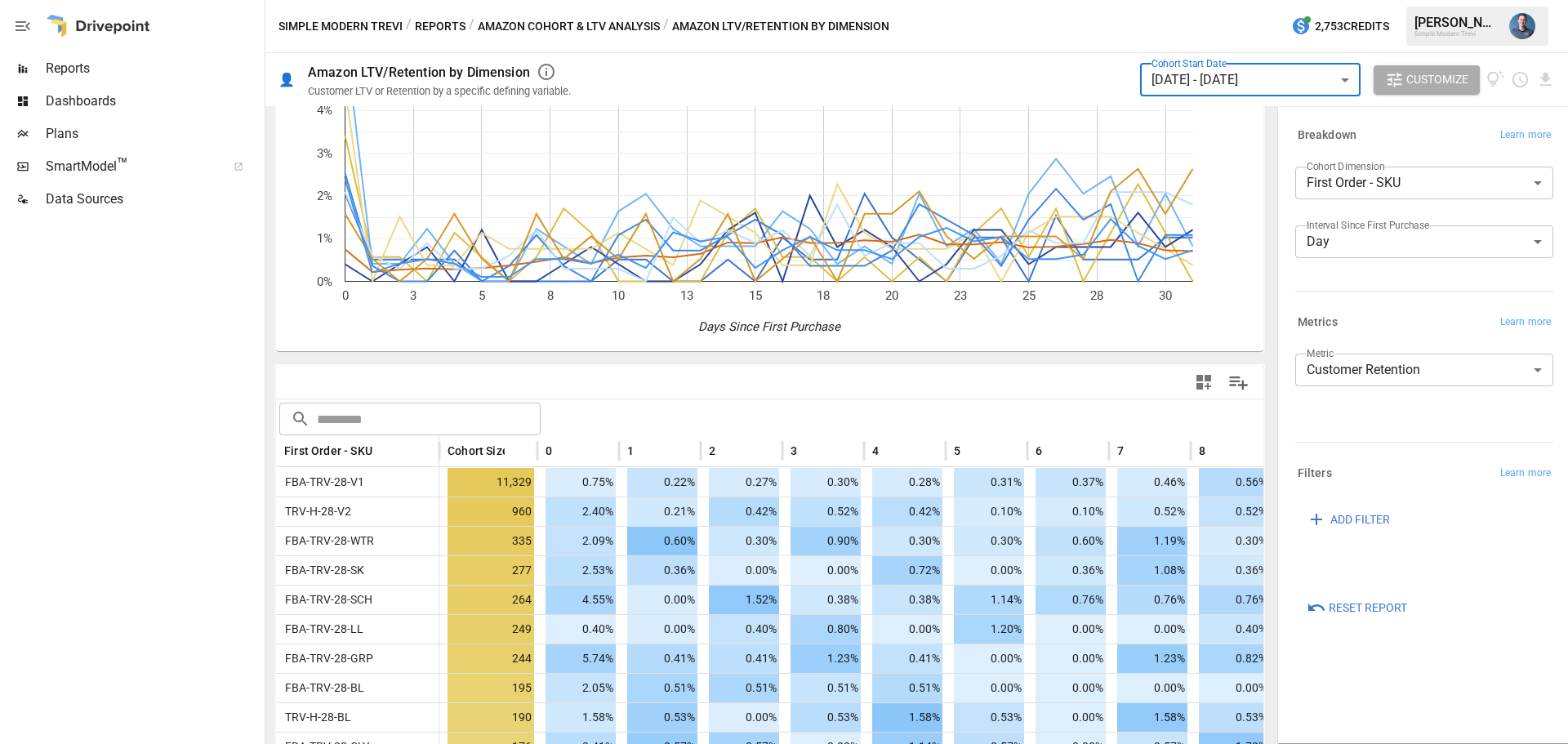
scroll to position [163, 0]
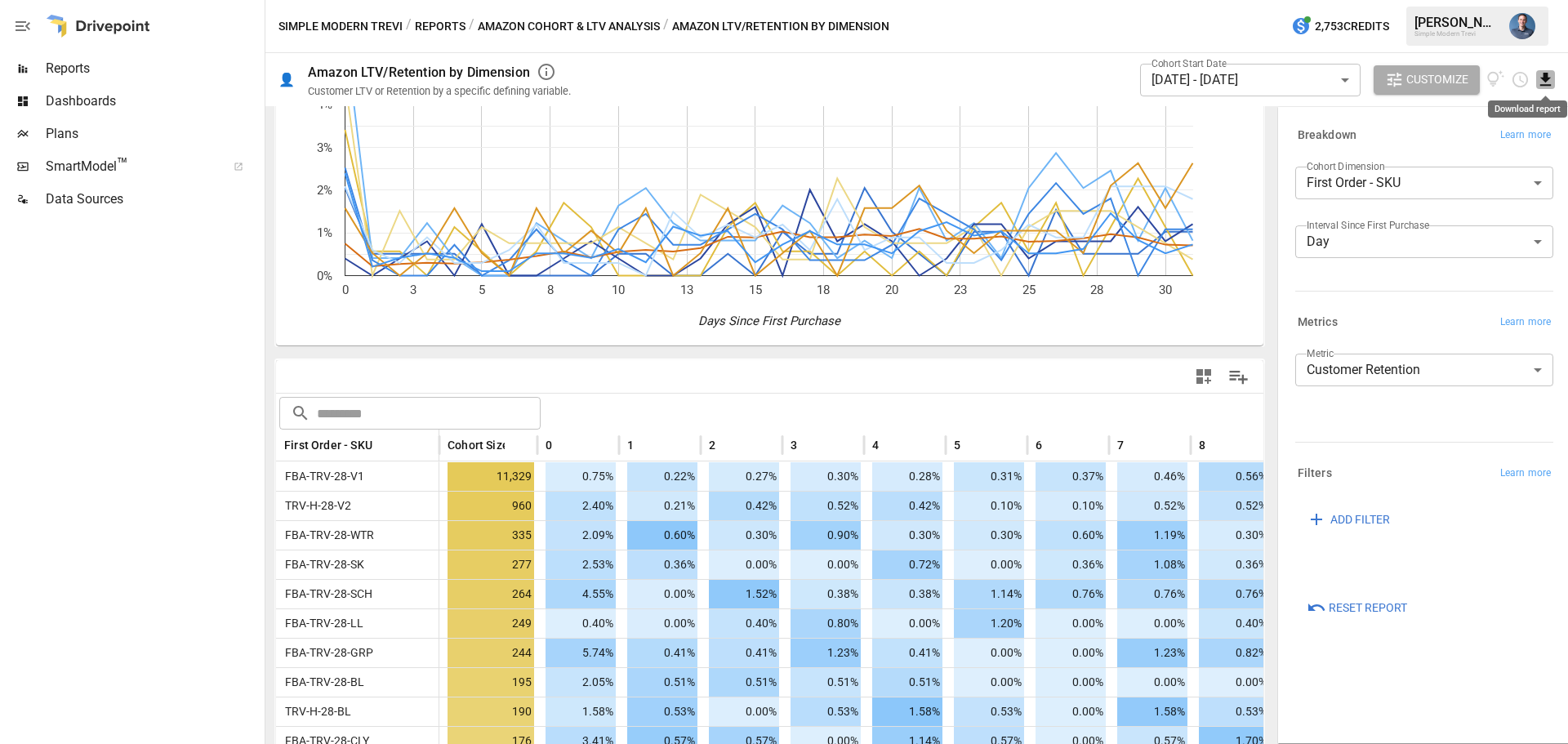
click at [1545, 82] on icon "Download report" at bounding box center [1545, 79] width 11 height 13
click at [1468, 143] on li "Download as CSV" at bounding box center [1490, 144] width 129 height 33
